Goal: Task Accomplishment & Management: Manage account settings

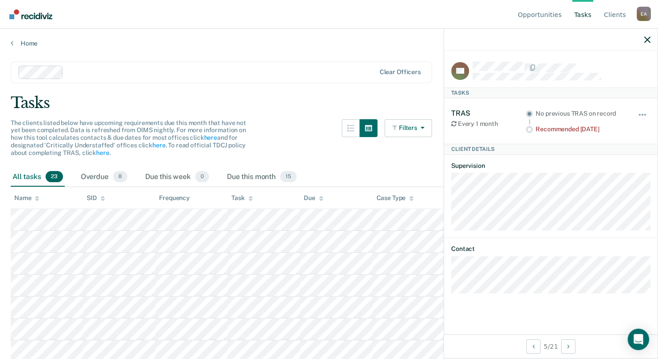
click at [309, 140] on div "The clients listed below have upcoming requirements due this month that have no…" at bounding box center [222, 143] width 422 height 48
click at [417, 135] on button "Filters" at bounding box center [408, 128] width 47 height 18
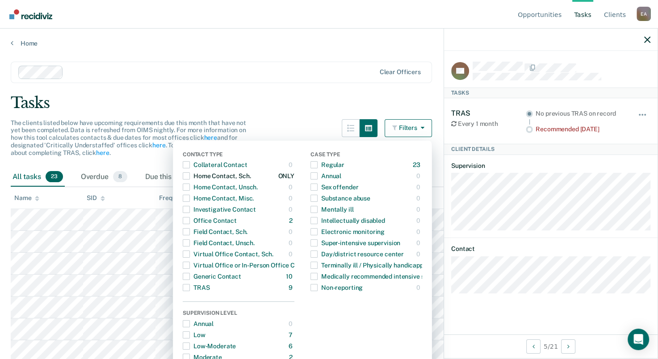
click at [190, 174] on span "Dropdown Menu" at bounding box center [186, 176] width 7 height 7
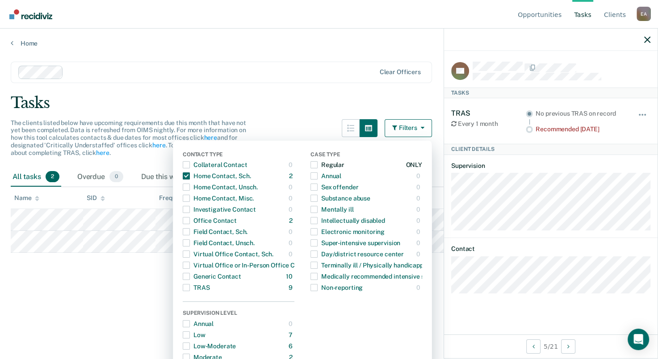
click at [318, 163] on span "Dropdown Menu" at bounding box center [314, 164] width 7 height 7
click at [190, 165] on span "Dropdown Menu" at bounding box center [186, 164] width 7 height 7
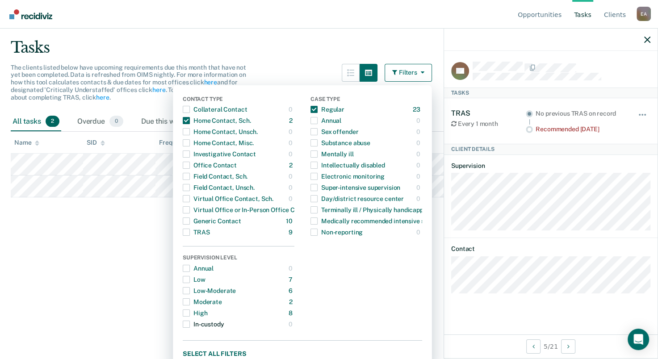
scroll to position [61, 0]
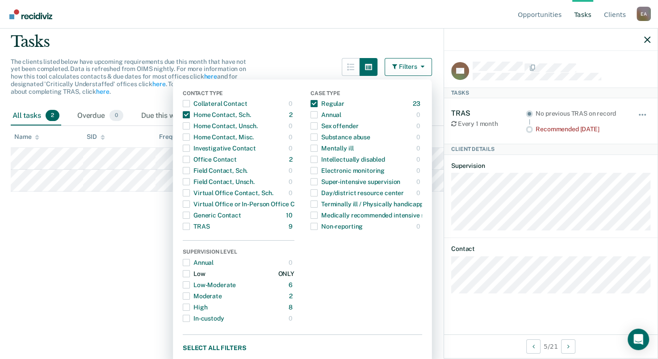
click at [190, 270] on span "Dropdown Menu" at bounding box center [186, 273] width 7 height 7
click at [190, 283] on span "Dropdown Menu" at bounding box center [186, 285] width 7 height 7
click at [190, 293] on span "Dropdown Menu" at bounding box center [186, 296] width 7 height 7
click at [195, 306] on div "High" at bounding box center [195, 307] width 25 height 14
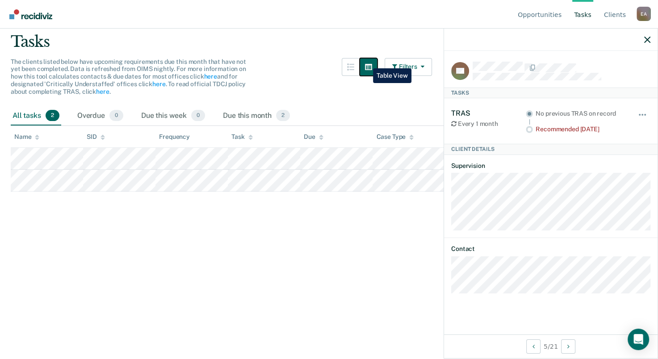
click at [367, 62] on button "button" at bounding box center [369, 67] width 18 height 18
click at [378, 64] on button "button" at bounding box center [369, 67] width 18 height 18
click at [399, 67] on icon "button" at bounding box center [396, 66] width 7 height 6
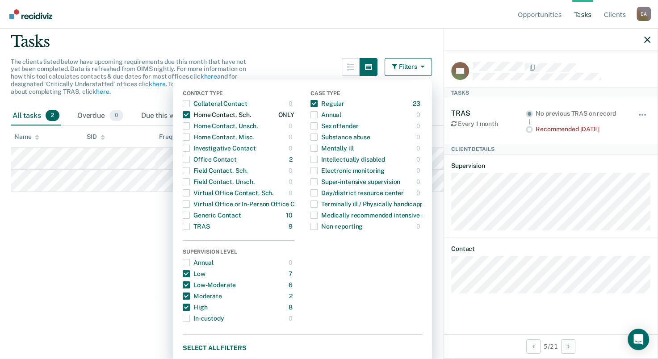
click at [189, 112] on span "Dropdown Menu" at bounding box center [186, 114] width 7 height 7
